Goal: Information Seeking & Learning: Find specific fact

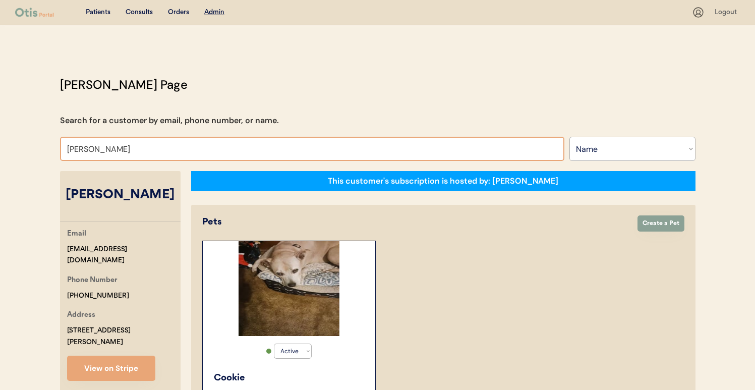
select select ""Name""
select select "true"
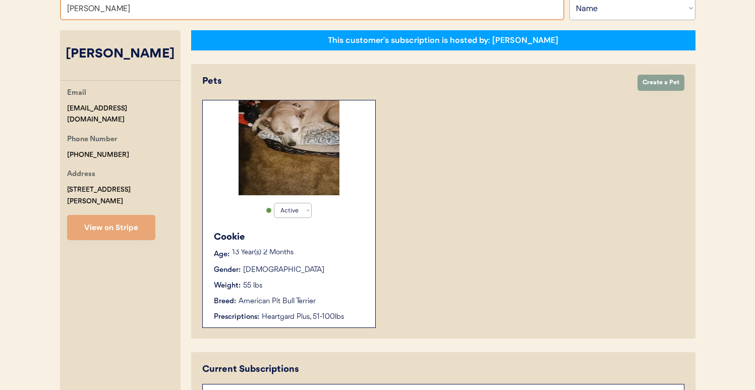
click at [284, 4] on input "Danny Brasher" at bounding box center [312, 8] width 504 height 24
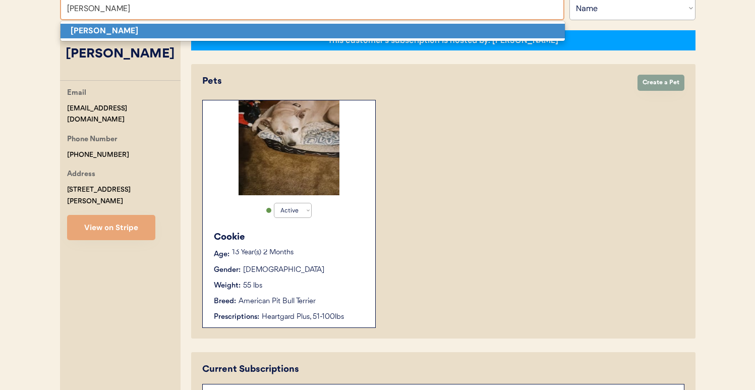
click at [280, 33] on p "[PERSON_NAME]" at bounding box center [312, 31] width 504 height 15
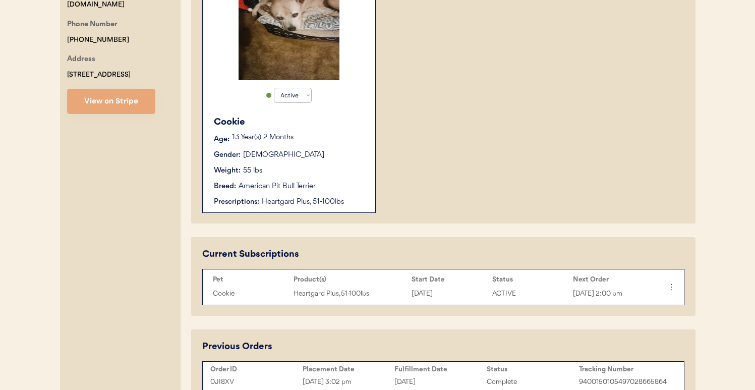
scroll to position [360, 0]
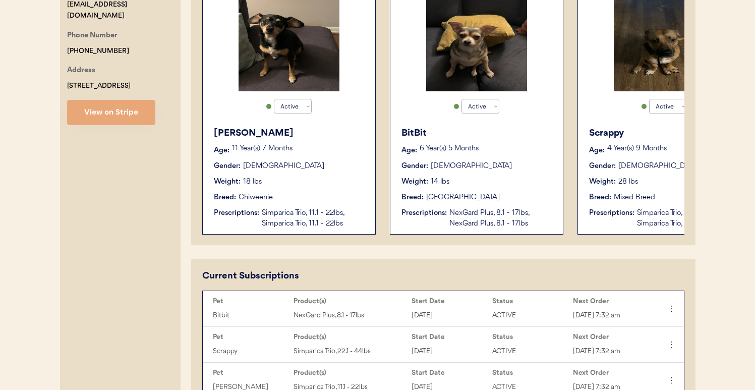
scroll to position [243, 0]
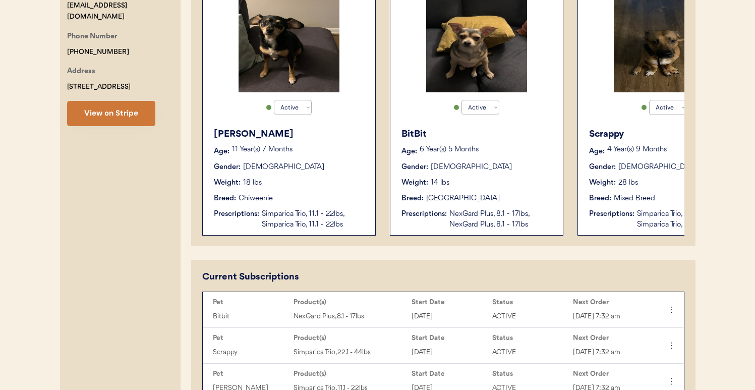
type input "Robin Spear"
click at [138, 113] on button "View on Stripe" at bounding box center [111, 113] width 88 height 25
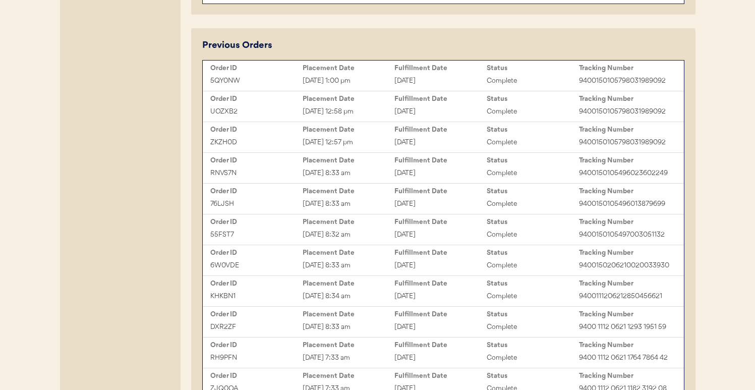
scroll to position [641, 0]
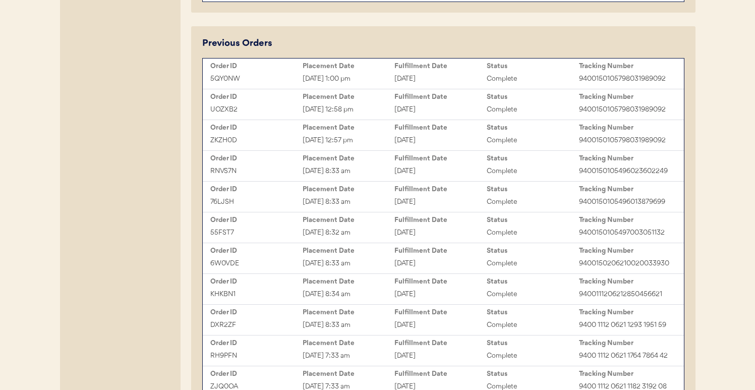
click at [305, 146] on div "Sep 17, 2025 12:57 pm" at bounding box center [348, 141] width 92 height 12
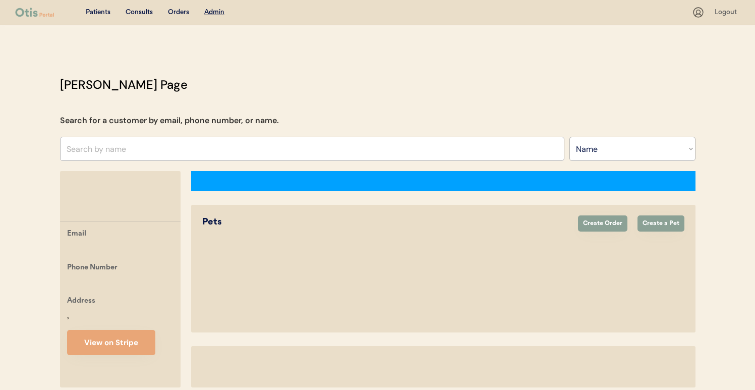
select select ""Name""
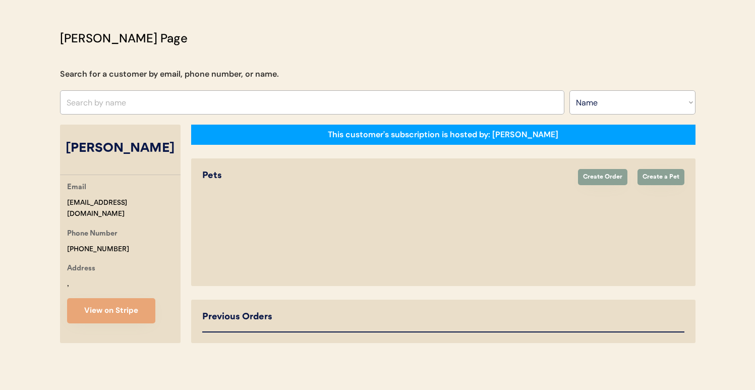
select select "true"
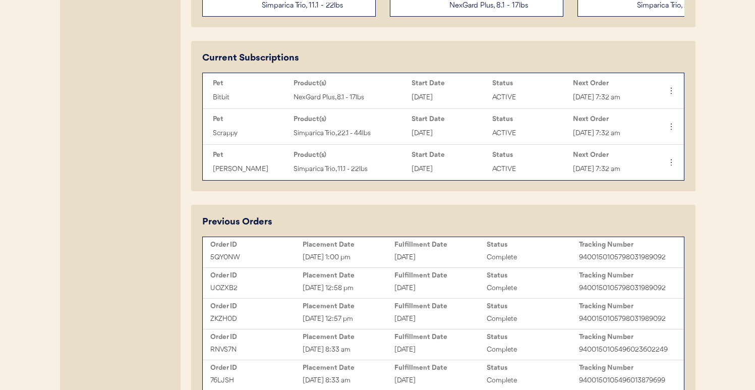
scroll to position [463, 0]
click at [379, 293] on div "Sep 17, 2025 12:58 pm" at bounding box center [348, 288] width 92 height 12
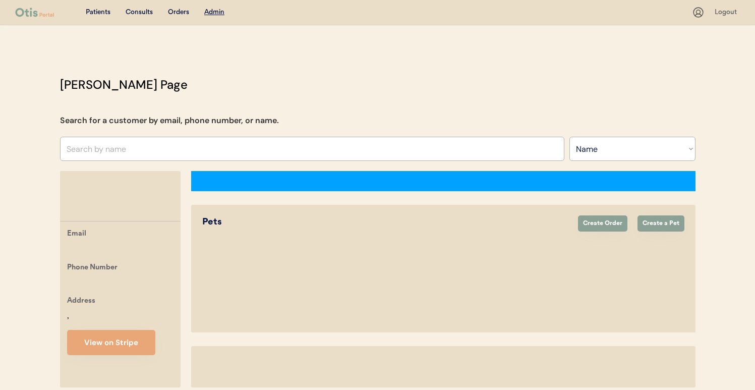
select select ""Name""
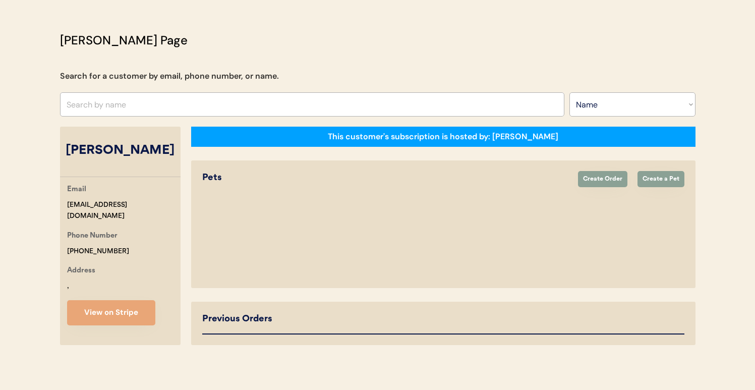
select select "true"
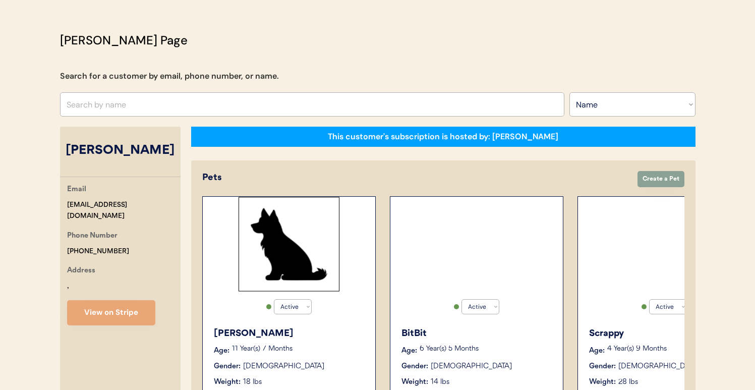
select select "true"
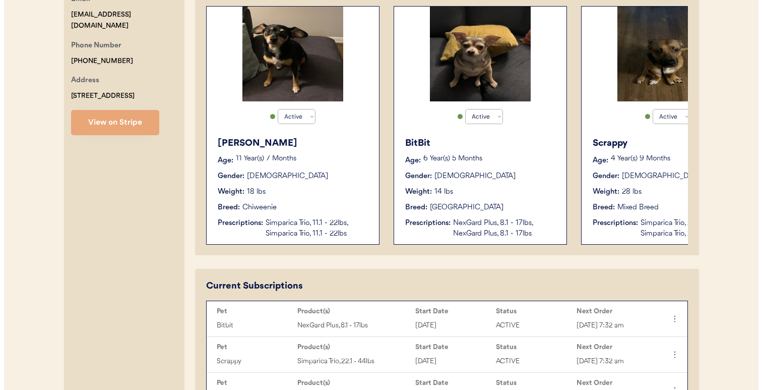
scroll to position [210, 0]
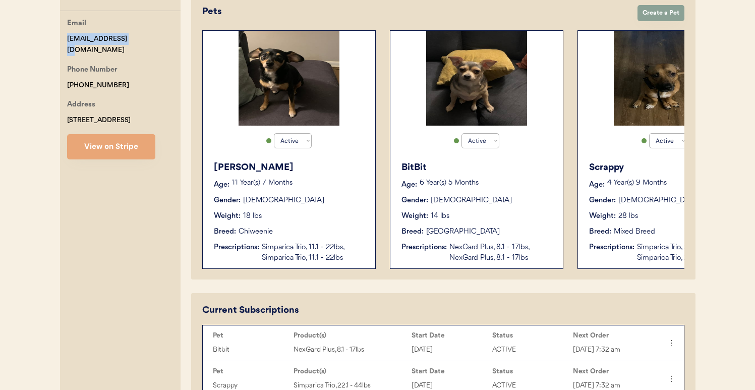
drag, startPoint x: 137, startPoint y: 37, endPoint x: 55, endPoint y: 37, distance: 81.7
copy div "spear1970@aol.com"
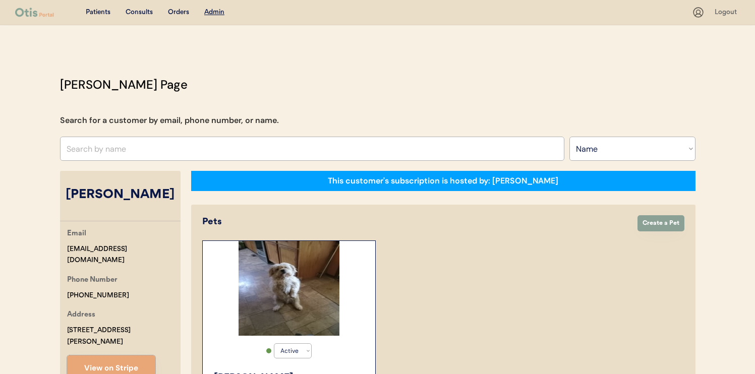
select select ""Name""
select select "true"
